Goal: Information Seeking & Learning: Find contact information

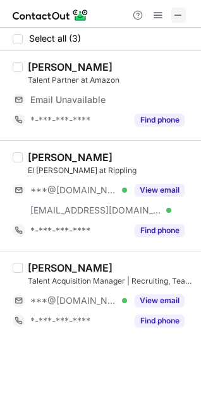
click at [179, 11] on span at bounding box center [178, 15] width 10 height 10
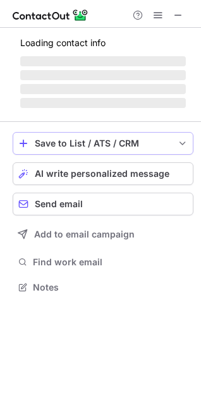
scroll to position [295, 201]
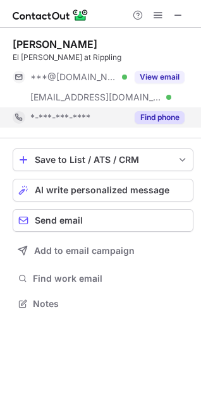
click at [170, 114] on button "Find phone" at bounding box center [159, 117] width 50 height 13
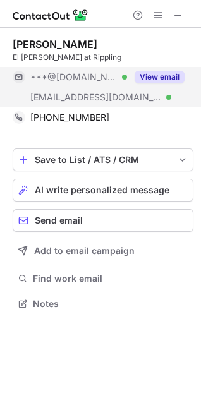
click at [162, 70] on div "View email" at bounding box center [155, 77] width 57 height 20
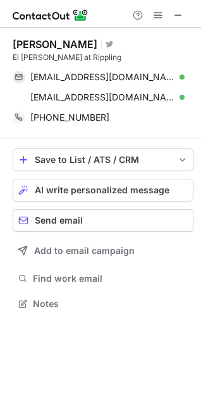
click at [65, 45] on div "Mahesh Suthar" at bounding box center [55, 44] width 85 height 13
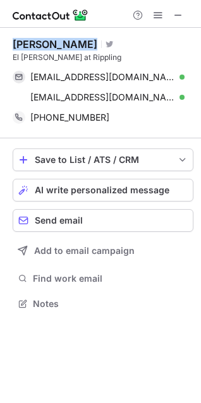
click at [65, 45] on div "Mahesh Suthar" at bounding box center [55, 44] width 85 height 13
copy div "Mahesh Suthar"
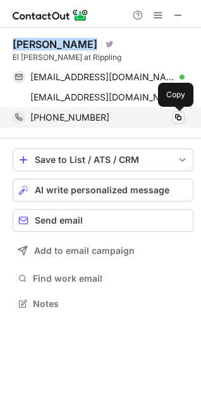
click at [181, 117] on span at bounding box center [178, 117] width 10 height 10
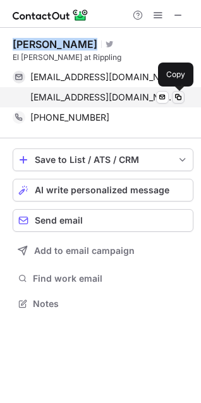
click at [179, 99] on span at bounding box center [178, 97] width 10 height 10
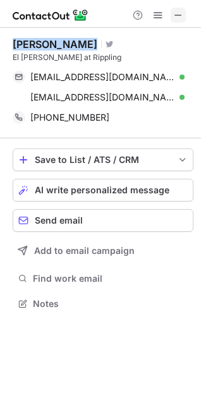
click at [177, 16] on span at bounding box center [178, 15] width 10 height 10
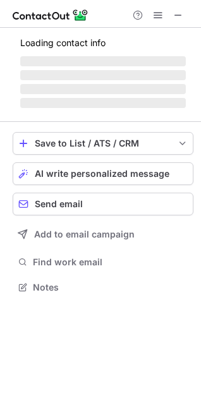
scroll to position [278, 201]
click at [175, 14] on span at bounding box center [178, 15] width 10 height 10
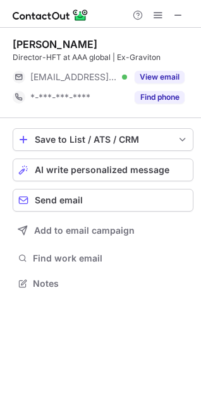
scroll to position [275, 201]
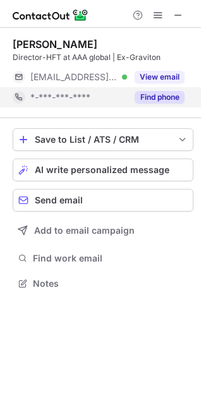
click at [162, 94] on button "Find phone" at bounding box center [159, 97] width 50 height 13
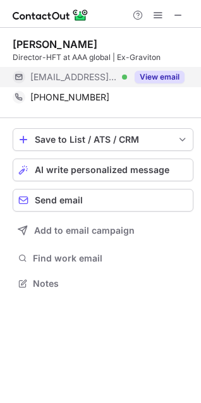
click at [162, 80] on button "View email" at bounding box center [159, 77] width 50 height 13
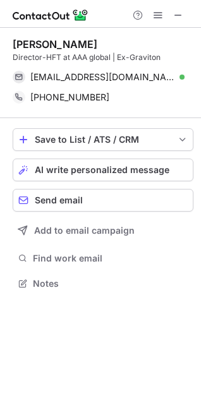
click at [67, 42] on div "Siddharth Chandra" at bounding box center [55, 44] width 85 height 13
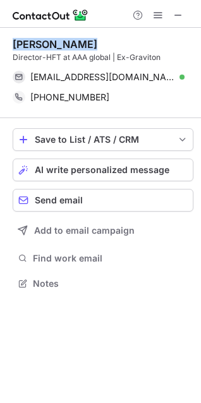
click at [67, 42] on div "Siddharth Chandra" at bounding box center [55, 44] width 85 height 13
copy div "Siddharth Chandra"
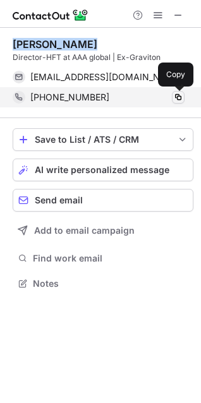
click at [179, 97] on span at bounding box center [178, 97] width 10 height 10
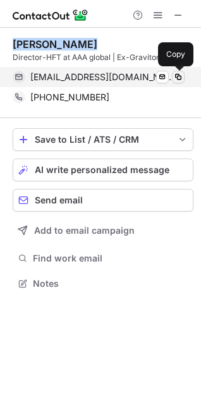
click at [179, 75] on span at bounding box center [178, 77] width 10 height 10
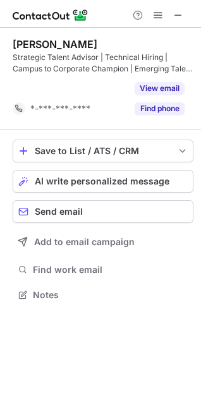
scroll to position [266, 201]
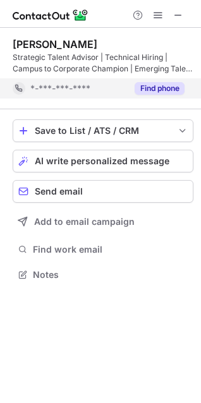
click at [166, 86] on button "Find phone" at bounding box center [159, 88] width 50 height 13
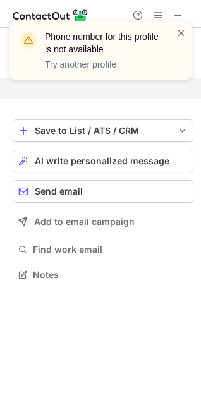
scroll to position [246, 201]
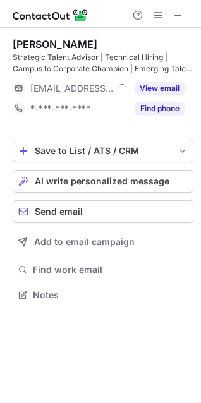
scroll to position [286, 201]
click at [174, 16] on span at bounding box center [178, 15] width 10 height 10
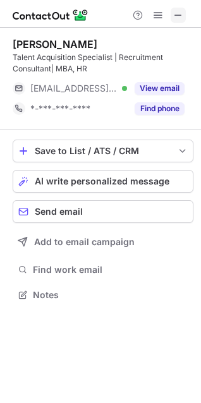
click at [176, 10] on span at bounding box center [178, 15] width 10 height 10
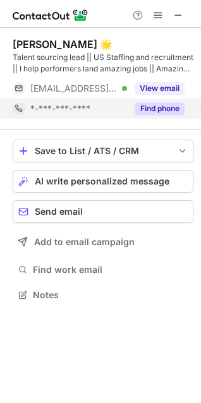
click at [163, 108] on button "Find phone" at bounding box center [159, 108] width 50 height 13
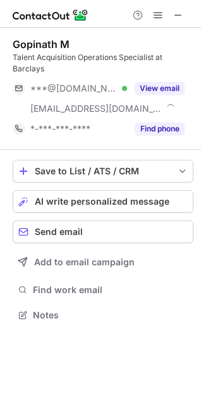
scroll to position [306, 201]
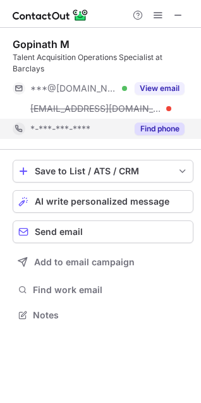
click at [166, 125] on button "Find phone" at bounding box center [159, 128] width 50 height 13
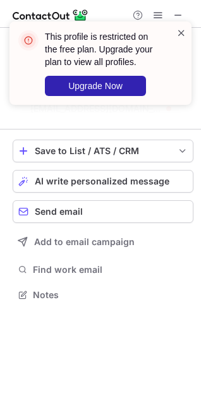
click at [179, 33] on span at bounding box center [181, 33] width 10 height 13
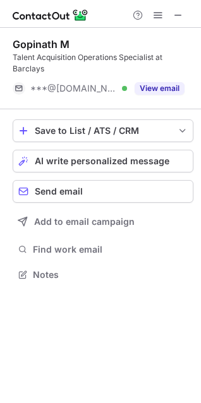
scroll to position [266, 201]
click at [159, 20] on span at bounding box center [158, 15] width 10 height 10
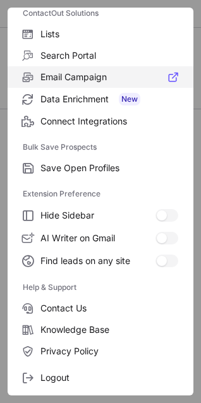
scroll to position [123, 0]
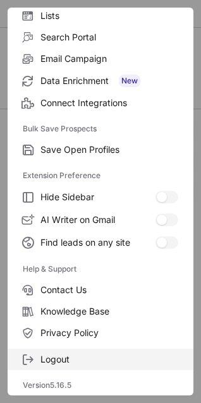
click at [65, 352] on label "Logout" at bounding box center [101, 358] width 186 height 21
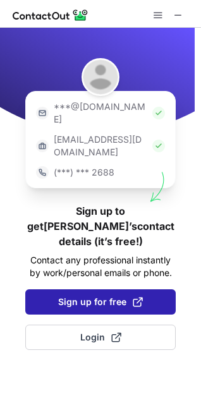
click at [104, 295] on span "Sign up for free" at bounding box center [100, 301] width 85 height 13
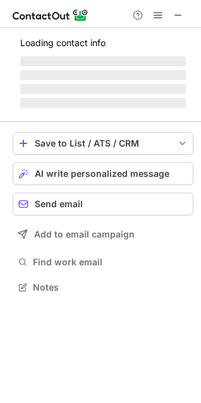
scroll to position [283, 201]
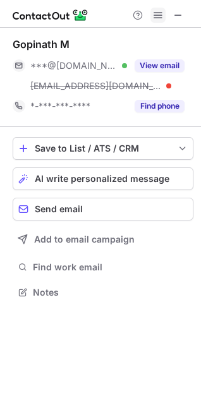
click at [160, 20] on span at bounding box center [158, 15] width 10 height 10
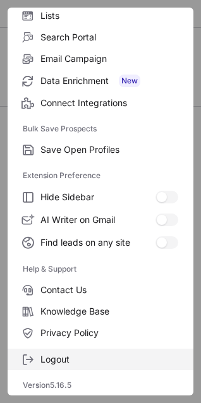
scroll to position [263, 201]
click at [69, 353] on span "Logout" at bounding box center [109, 358] width 138 height 11
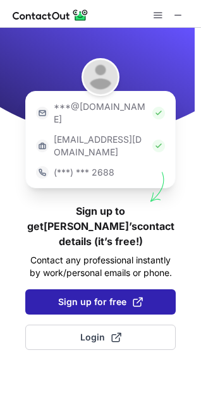
click at [71, 289] on button "Sign up for free" at bounding box center [100, 301] width 150 height 25
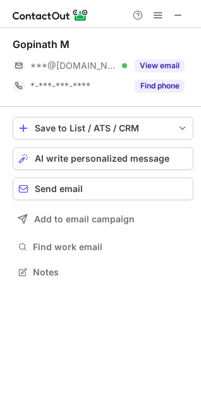
scroll to position [263, 201]
click at [155, 20] on span at bounding box center [158, 15] width 10 height 10
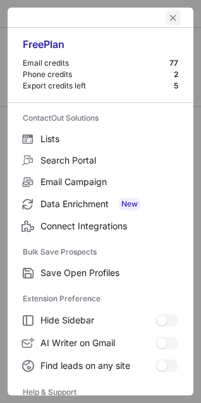
click at [168, 14] on span "left-button" at bounding box center [173, 18] width 10 height 10
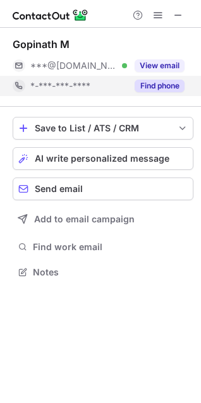
click at [158, 83] on button "Find phone" at bounding box center [159, 86] width 50 height 13
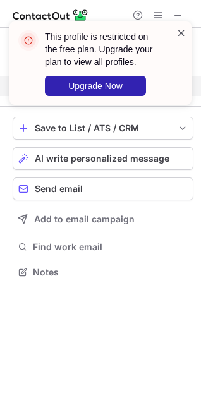
click at [180, 33] on span at bounding box center [181, 33] width 10 height 13
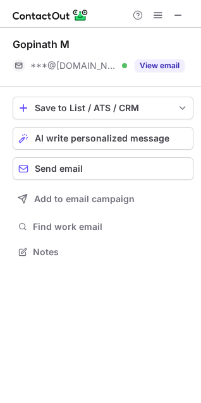
scroll to position [243, 201]
click at [157, 18] on span at bounding box center [158, 15] width 10 height 10
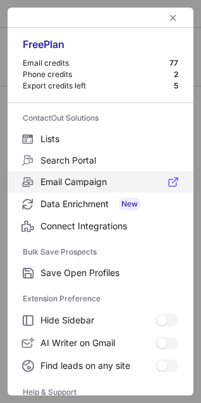
scroll to position [123, 0]
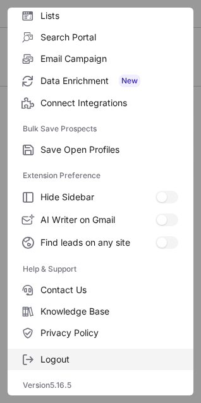
click at [51, 355] on span "Logout" at bounding box center [109, 358] width 138 height 11
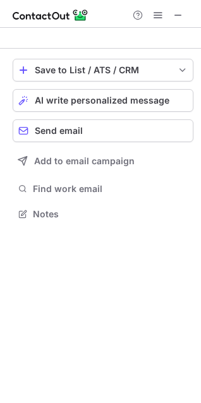
scroll to position [205, 201]
click at [158, 16] on span at bounding box center [158, 15] width 10 height 10
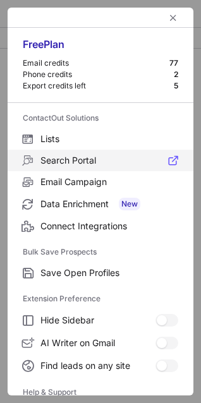
scroll to position [123, 0]
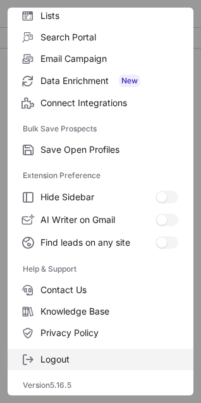
click at [59, 357] on span "Logout" at bounding box center [109, 358] width 138 height 11
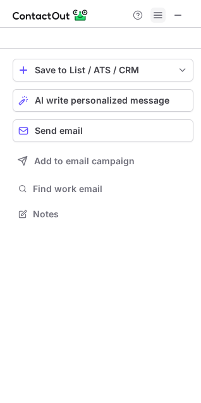
click at [155, 18] on span at bounding box center [158, 15] width 10 height 10
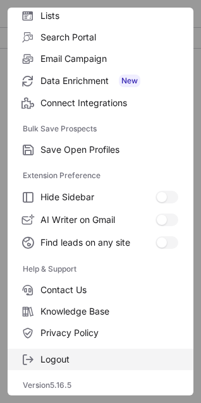
click at [50, 351] on label "Logout" at bounding box center [101, 358] width 186 height 21
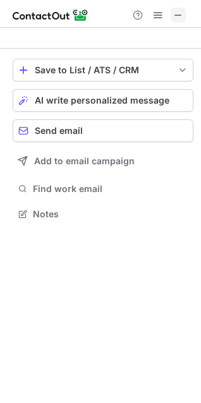
click at [175, 18] on span at bounding box center [178, 15] width 10 height 10
click at [156, 11] on span at bounding box center [158, 15] width 10 height 10
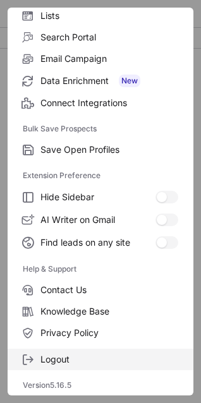
click at [50, 353] on span "Logout" at bounding box center [109, 358] width 138 height 11
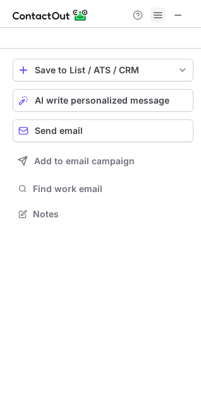
click at [155, 13] on span at bounding box center [158, 15] width 10 height 10
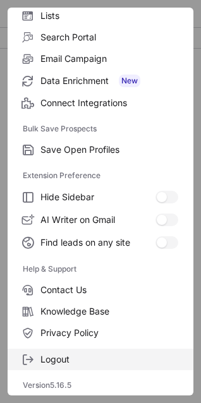
click at [61, 352] on label "Logout" at bounding box center [101, 358] width 186 height 21
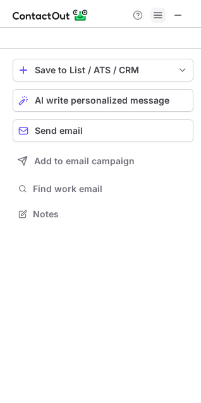
click at [154, 15] on span at bounding box center [158, 15] width 10 height 10
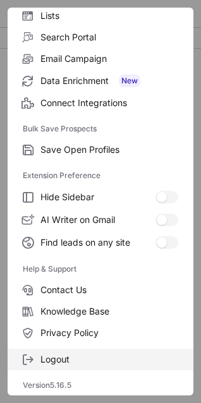
click at [64, 359] on span "Logout" at bounding box center [109, 358] width 138 height 11
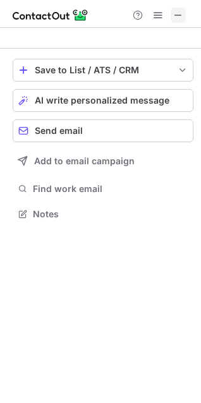
click at [174, 16] on span at bounding box center [178, 15] width 10 height 10
click at [179, 17] on span at bounding box center [178, 15] width 10 height 10
click at [155, 16] on span at bounding box center [158, 15] width 10 height 10
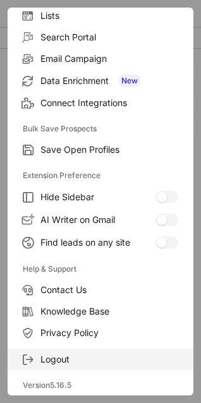
click at [35, 357] on label "Logout" at bounding box center [101, 358] width 186 height 21
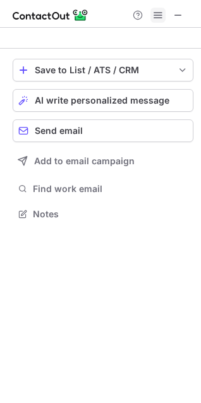
click at [153, 16] on span at bounding box center [158, 15] width 10 height 10
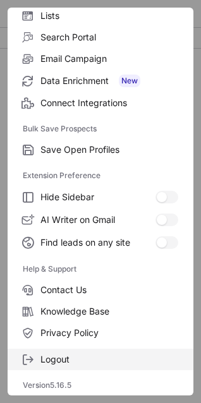
click at [55, 353] on span "Logout" at bounding box center [109, 358] width 138 height 11
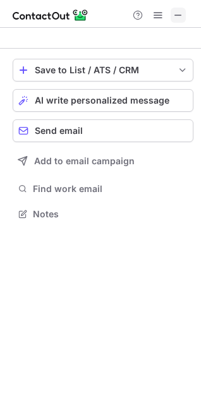
click at [175, 16] on span at bounding box center [178, 15] width 10 height 10
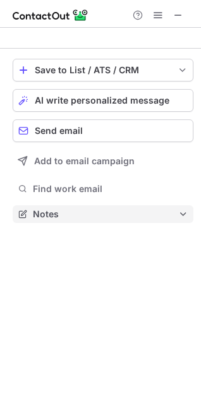
click at [99, 211] on span "Notes" at bounding box center [105, 213] width 145 height 11
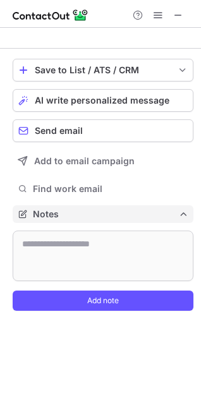
scroll to position [301, 201]
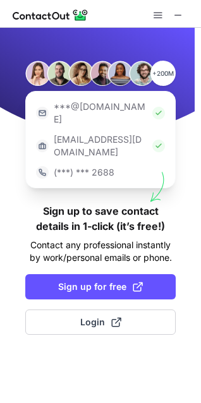
click at [117, 280] on span "Sign up for free" at bounding box center [100, 286] width 85 height 13
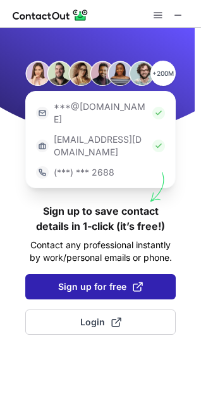
click at [90, 274] on button "Sign up for free" at bounding box center [100, 286] width 150 height 25
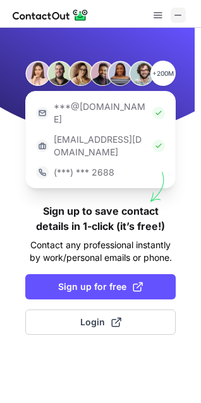
click at [175, 16] on span at bounding box center [178, 15] width 10 height 10
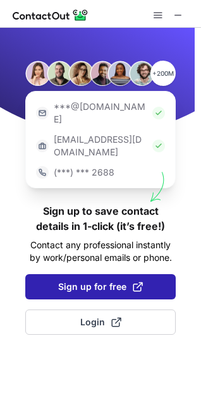
click at [92, 280] on span "Sign up for free" at bounding box center [100, 286] width 85 height 13
click at [94, 280] on span "Sign up for free" at bounding box center [100, 286] width 85 height 13
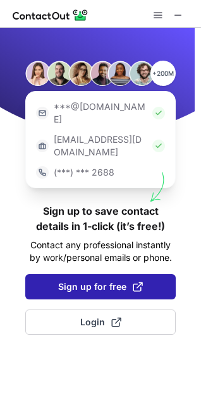
click at [94, 280] on span "Sign up for free" at bounding box center [100, 286] width 85 height 13
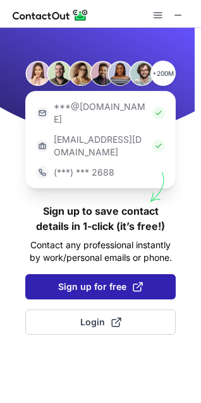
click at [94, 280] on span "Sign up for free" at bounding box center [100, 286] width 85 height 13
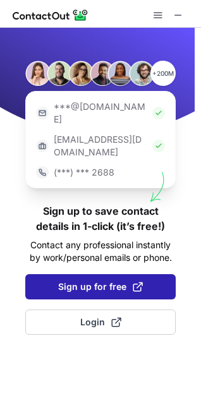
click at [94, 280] on span "Sign up for free" at bounding box center [100, 286] width 85 height 13
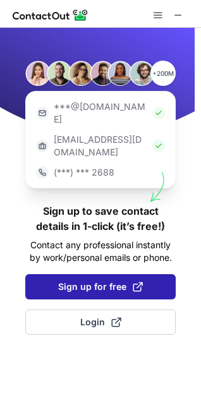
click at [94, 280] on span "Sign up for free" at bounding box center [100, 286] width 85 height 13
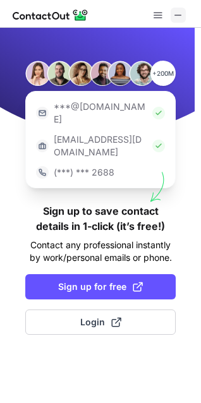
click at [174, 11] on span at bounding box center [178, 15] width 10 height 10
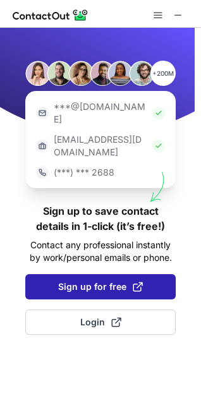
click at [91, 280] on span "Sign up for free" at bounding box center [100, 286] width 85 height 13
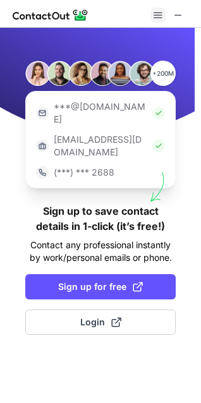
click at [162, 14] on span at bounding box center [158, 15] width 10 height 10
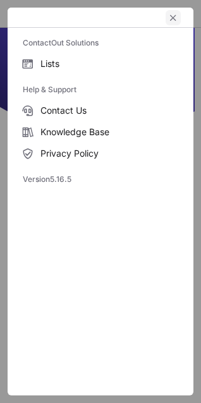
click at [173, 15] on span "left-button" at bounding box center [173, 18] width 10 height 10
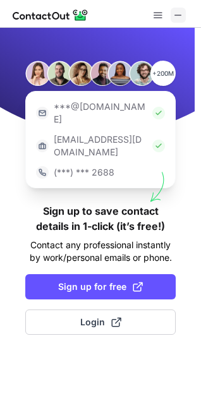
click at [179, 15] on span at bounding box center [178, 15] width 10 height 10
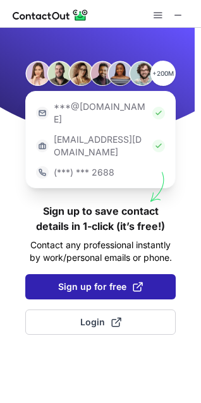
click at [110, 280] on span "Sign up for free" at bounding box center [100, 286] width 85 height 13
click at [74, 280] on span "Sign up for free" at bounding box center [100, 286] width 85 height 13
click at [135, 281] on span at bounding box center [138, 286] width 10 height 10
click at [105, 280] on span "Sign up for free" at bounding box center [100, 286] width 85 height 13
click at [92, 280] on span "Sign up for free" at bounding box center [100, 286] width 85 height 13
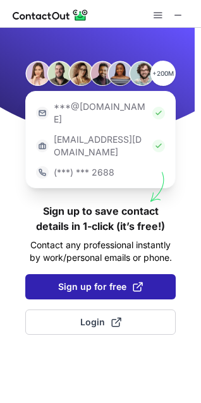
click at [87, 280] on span "Sign up for free" at bounding box center [100, 286] width 85 height 13
click at [100, 280] on span "Sign up for free" at bounding box center [100, 286] width 85 height 13
click at [136, 274] on button "Sign up for free" at bounding box center [100, 286] width 150 height 25
click at [122, 274] on button "Sign up for free" at bounding box center [100, 286] width 150 height 25
click at [119, 274] on button "Sign up for free" at bounding box center [100, 286] width 150 height 25
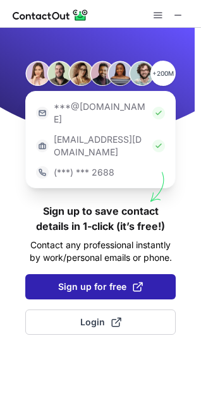
click at [89, 280] on span "Sign up for free" at bounding box center [100, 286] width 85 height 13
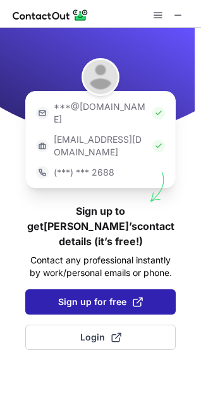
click at [95, 295] on span "Sign up for free" at bounding box center [100, 301] width 85 height 13
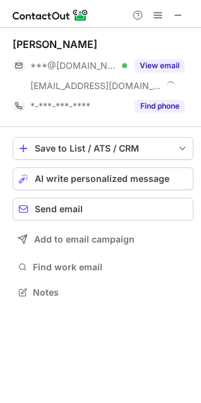
scroll to position [283, 201]
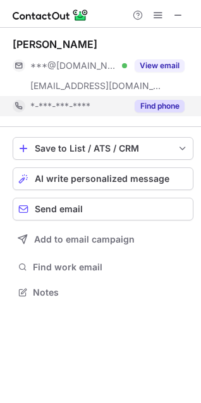
click at [155, 105] on button "Find phone" at bounding box center [159, 106] width 50 height 13
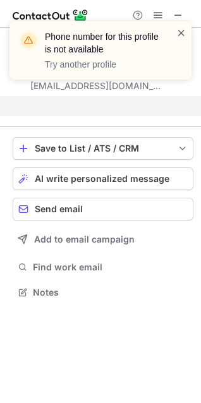
click at [179, 36] on span at bounding box center [181, 33] width 10 height 13
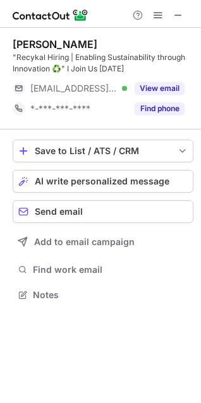
scroll to position [286, 201]
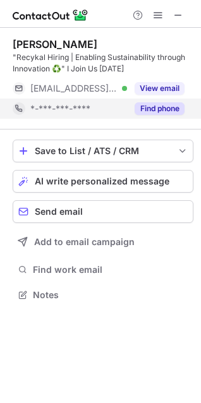
click at [170, 105] on button "Find phone" at bounding box center [159, 108] width 50 height 13
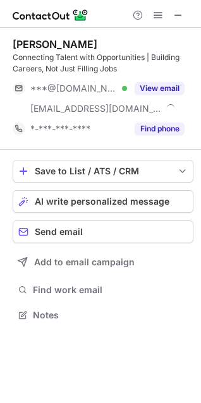
scroll to position [306, 201]
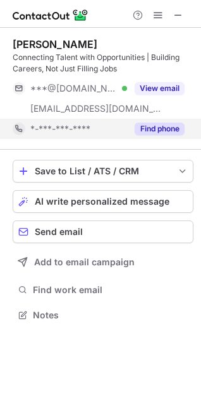
click at [169, 126] on button "Find phone" at bounding box center [159, 128] width 50 height 13
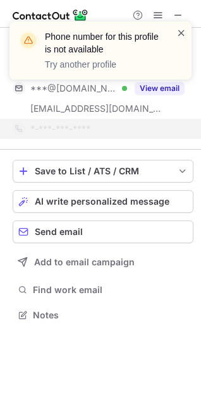
click at [179, 32] on span at bounding box center [181, 33] width 10 height 13
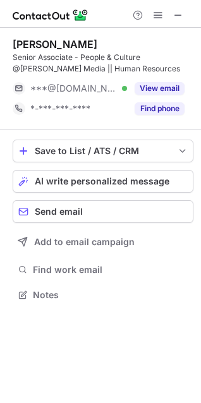
scroll to position [286, 201]
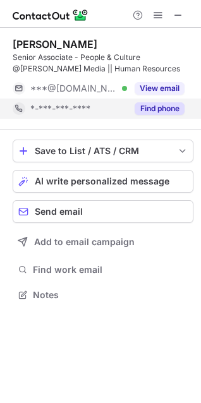
click at [162, 109] on button "Find phone" at bounding box center [159, 108] width 50 height 13
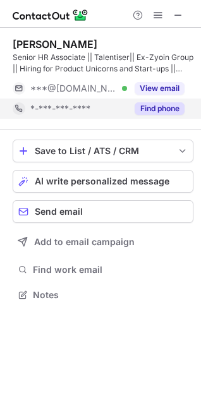
click at [179, 116] on div "Find phone" at bounding box center [155, 108] width 57 height 20
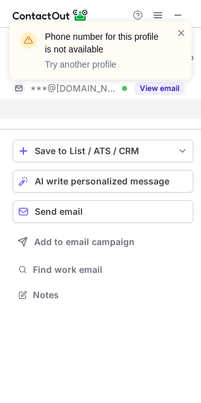
scroll to position [266, 201]
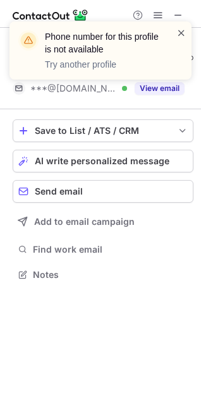
click at [180, 35] on span at bounding box center [181, 33] width 10 height 13
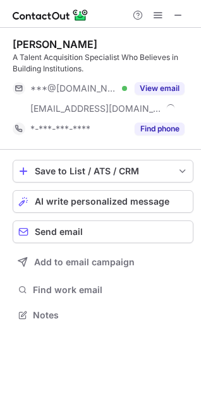
scroll to position [306, 201]
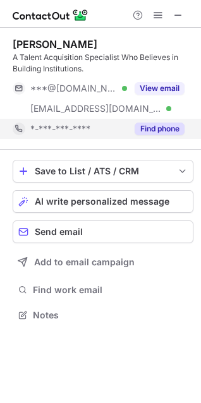
click at [169, 132] on button "Find phone" at bounding box center [159, 128] width 50 height 13
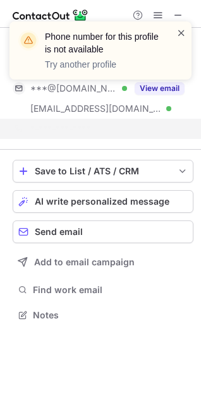
click at [177, 37] on span at bounding box center [181, 33] width 10 height 13
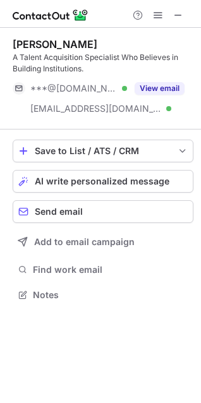
scroll to position [286, 201]
click at [175, 18] on span at bounding box center [178, 15] width 10 height 10
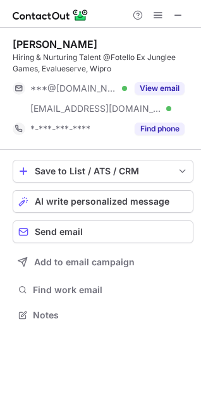
scroll to position [306, 201]
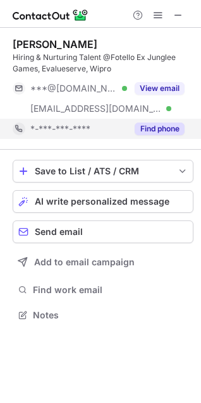
click at [155, 127] on button "Find phone" at bounding box center [159, 128] width 50 height 13
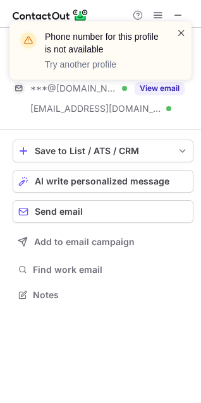
scroll to position [286, 201]
click at [180, 35] on span at bounding box center [181, 33] width 10 height 13
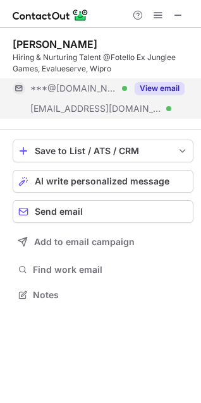
click at [148, 85] on button "View email" at bounding box center [159, 88] width 50 height 13
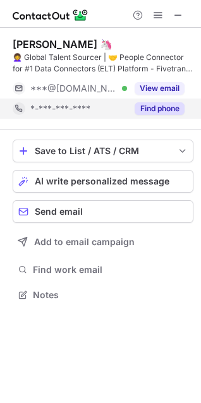
click at [158, 114] on button "Find phone" at bounding box center [159, 108] width 50 height 13
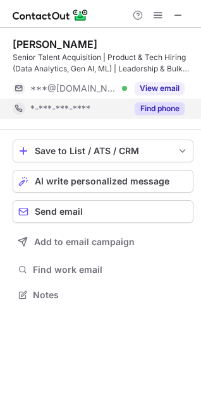
click at [161, 104] on button "Find phone" at bounding box center [159, 108] width 50 height 13
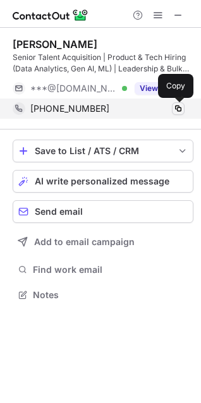
click at [176, 110] on span at bounding box center [178, 109] width 10 height 10
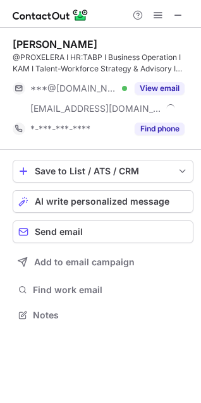
scroll to position [306, 201]
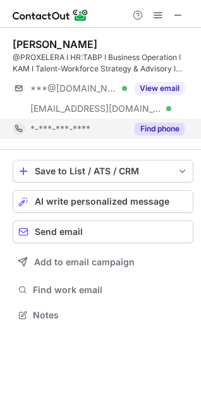
click at [169, 121] on div "Find phone" at bounding box center [155, 129] width 57 height 20
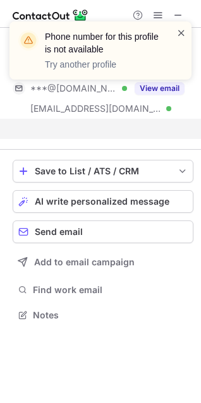
scroll to position [286, 201]
click at [182, 35] on span at bounding box center [181, 33] width 10 height 13
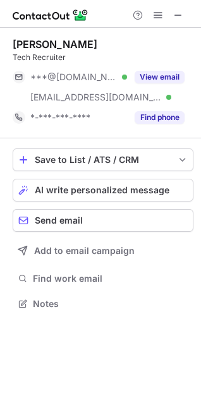
scroll to position [295, 201]
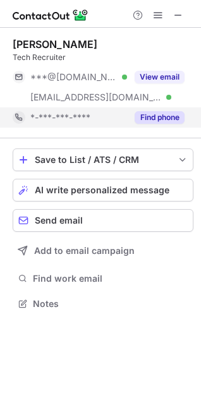
click at [170, 122] on button "Find phone" at bounding box center [159, 117] width 50 height 13
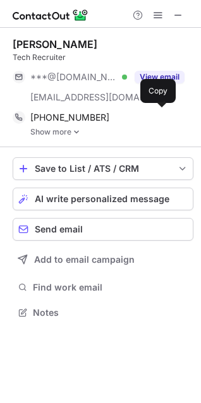
scroll to position [304, 201]
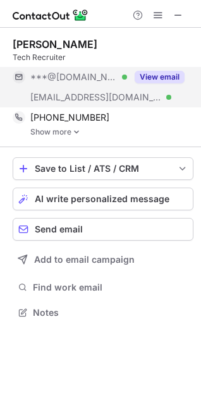
click at [171, 82] on button "View email" at bounding box center [159, 77] width 50 height 13
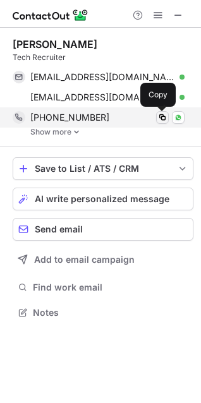
click at [160, 121] on span at bounding box center [162, 117] width 10 height 10
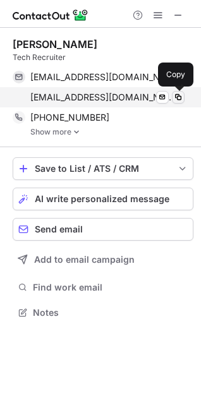
click at [175, 99] on span at bounding box center [178, 97] width 10 height 10
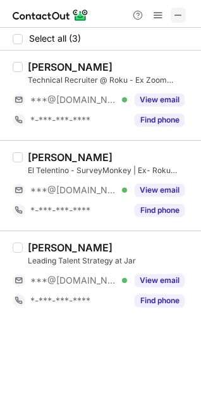
click at [176, 17] on span at bounding box center [178, 15] width 10 height 10
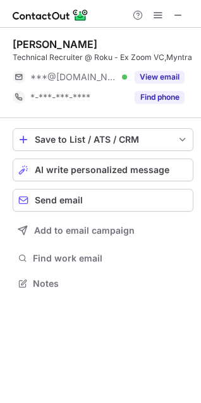
scroll to position [275, 201]
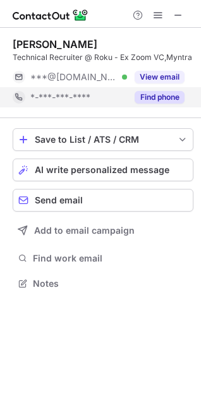
click at [155, 90] on div "Find phone" at bounding box center [155, 97] width 57 height 20
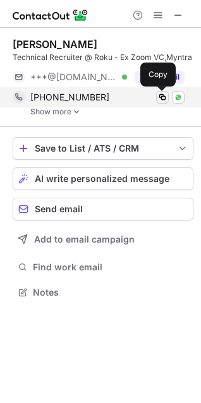
click at [164, 100] on span at bounding box center [162, 97] width 10 height 10
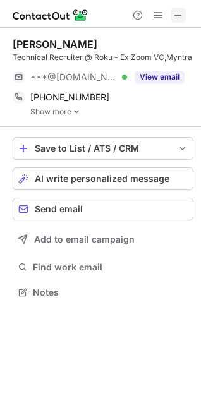
click at [176, 18] on span at bounding box center [178, 15] width 10 height 10
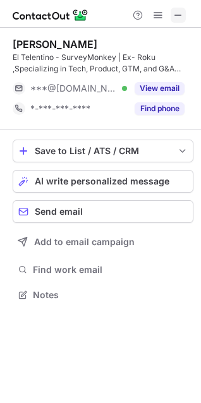
scroll to position [286, 201]
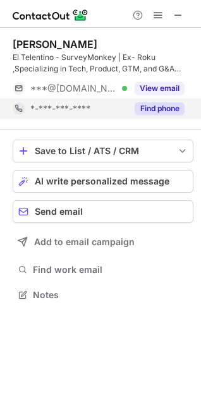
click at [162, 110] on button "Find phone" at bounding box center [159, 108] width 50 height 13
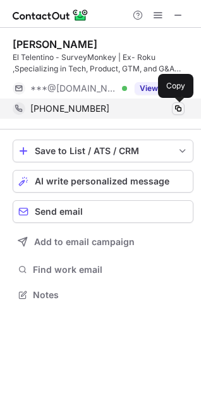
click at [177, 111] on span at bounding box center [178, 109] width 10 height 10
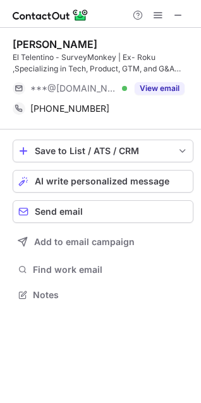
click at [198, 110] on div "[PERSON_NAME] El Telentino - SurveyMonkey | Ex- Roku ,Specializing in Tech, Pro…" at bounding box center [100, 171] width 201 height 286
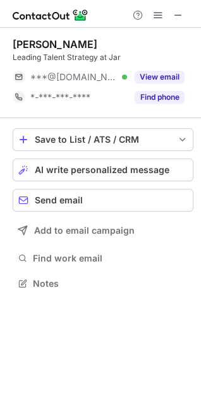
scroll to position [275, 201]
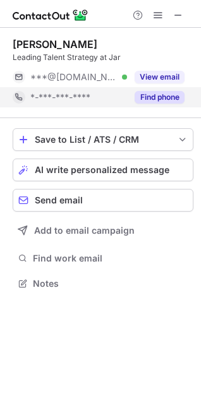
click at [172, 97] on button "Find phone" at bounding box center [159, 97] width 50 height 13
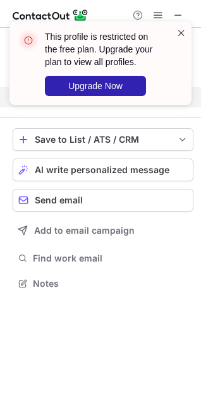
click at [182, 33] on span at bounding box center [181, 33] width 10 height 13
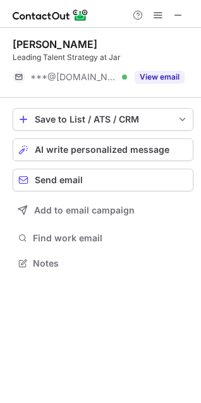
scroll to position [254, 201]
click at [153, 10] on span at bounding box center [158, 15] width 10 height 10
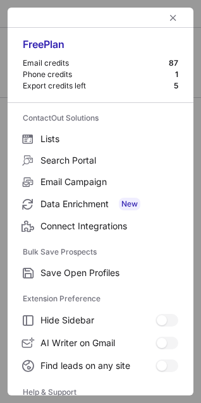
click at [153, 10] on div at bounding box center [101, 18] width 186 height 20
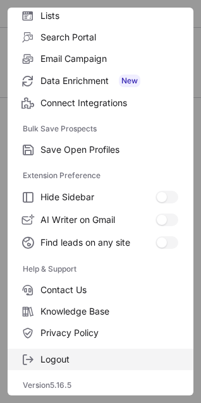
click at [47, 355] on span "Logout" at bounding box center [109, 358] width 138 height 11
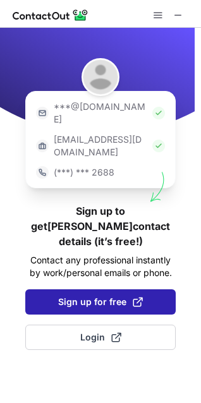
click at [98, 295] on span "Sign up for free" at bounding box center [100, 301] width 85 height 13
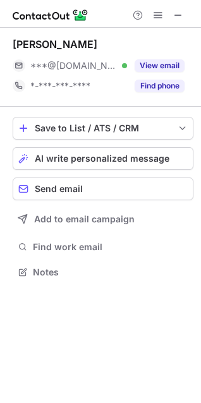
scroll to position [263, 201]
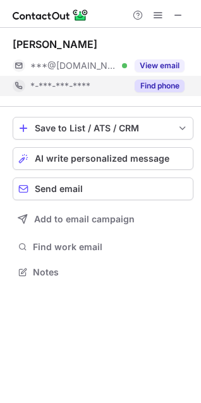
click at [160, 80] on button "Find phone" at bounding box center [159, 86] width 50 height 13
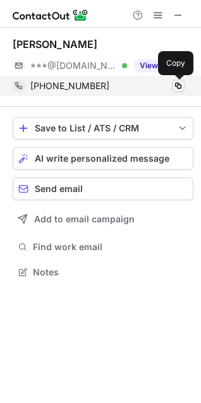
click at [176, 87] on span at bounding box center [178, 86] width 10 height 10
